Goal: Task Accomplishment & Management: Complete application form

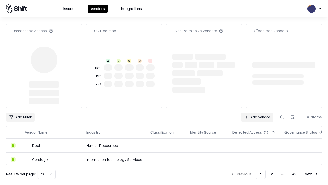
click at [257, 112] on link "Add Vendor" at bounding box center [257, 116] width 32 height 9
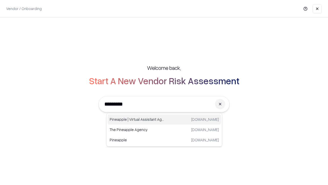
click at [165, 119] on div "Pineapple | Virtual Assistant Agency [DOMAIN_NAME]" at bounding box center [164, 119] width 113 height 10
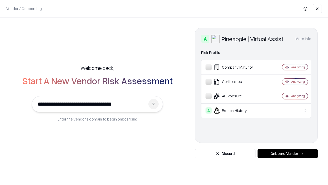
type input "**********"
click at [288, 153] on button "Onboard Vendor" at bounding box center [288, 153] width 60 height 9
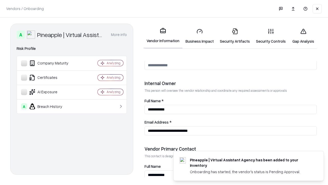
scroll to position [266, 0]
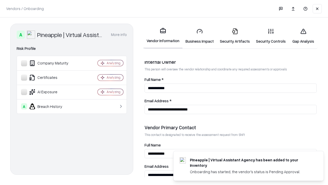
click at [200, 36] on link "Business Impact" at bounding box center [200, 36] width 34 height 24
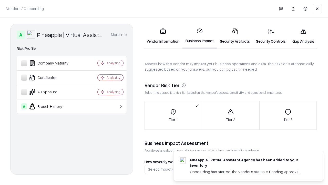
click at [235, 36] on link "Security Artifacts" at bounding box center [235, 36] width 36 height 24
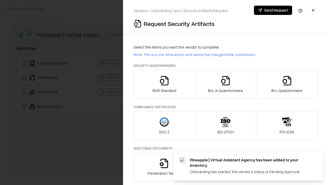
click at [164, 84] on icon "button" at bounding box center [164, 80] width 10 height 10
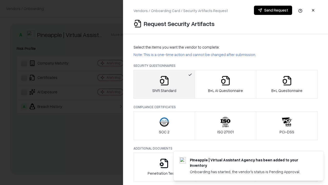
click at [273, 10] on button "Send Request" at bounding box center [273, 10] width 38 height 9
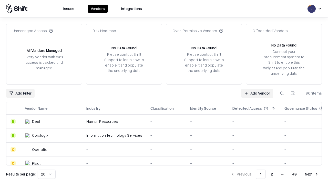
click at [282, 93] on button at bounding box center [282, 93] width 9 height 9
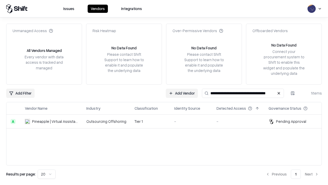
type input "**********"
click at [167, 121] on td "Tier 1" at bounding box center [151, 121] width 40 height 14
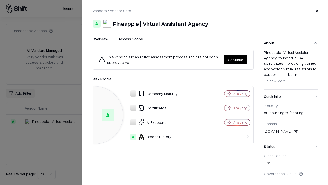
click at [236, 60] on button "Continue" at bounding box center [236, 59] width 24 height 9
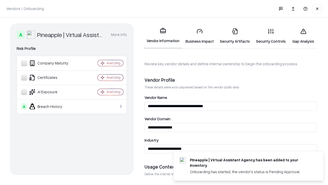
click at [235, 36] on link "Security Artifacts" at bounding box center [235, 36] width 36 height 24
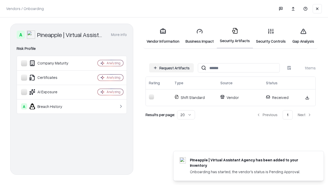
click at [271, 36] on link "Security Controls" at bounding box center [271, 36] width 36 height 24
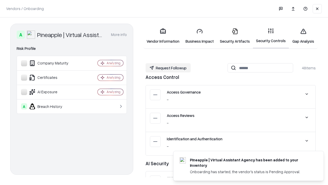
click at [168, 68] on button "Request Followup" at bounding box center [168, 67] width 45 height 9
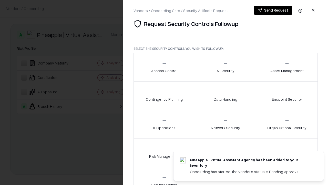
click at [164, 67] on div "Access Control" at bounding box center [164, 67] width 26 height 13
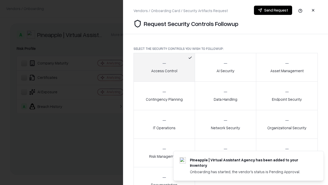
click at [273, 10] on button "Send Request" at bounding box center [273, 10] width 38 height 9
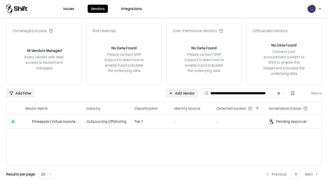
type input "**********"
click at [167, 121] on td "Tier 1" at bounding box center [151, 121] width 40 height 14
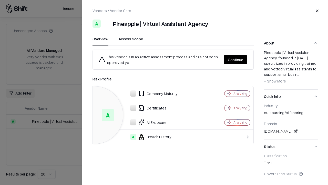
click at [236, 60] on button "Continue" at bounding box center [236, 59] width 24 height 9
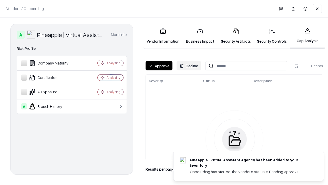
click at [159, 66] on button "Approve" at bounding box center [159, 65] width 27 height 9
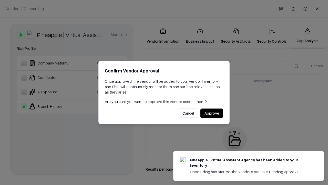
click at [212, 113] on button "Approve" at bounding box center [212, 113] width 23 height 9
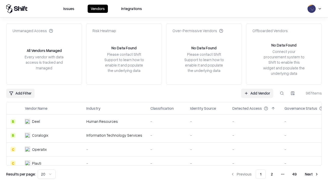
type input "**********"
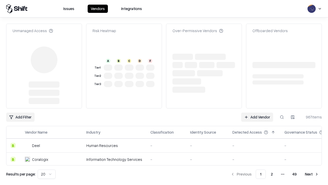
click at [257, 112] on link "Add Vendor" at bounding box center [257, 116] width 32 height 9
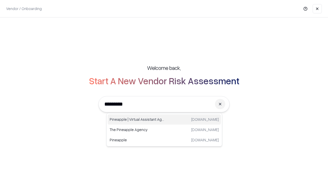
click at [165, 119] on div "Pineapple | Virtual Assistant Agency [DOMAIN_NAME]" at bounding box center [164, 119] width 113 height 10
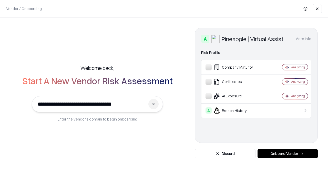
type input "**********"
click at [288, 153] on button "Onboard Vendor" at bounding box center [288, 153] width 60 height 9
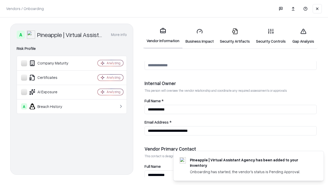
scroll to position [266, 0]
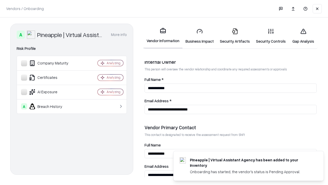
click at [304, 36] on link "Gap Analysis" at bounding box center [303, 36] width 29 height 24
